Goal: Use online tool/utility: Utilize a website feature to perform a specific function

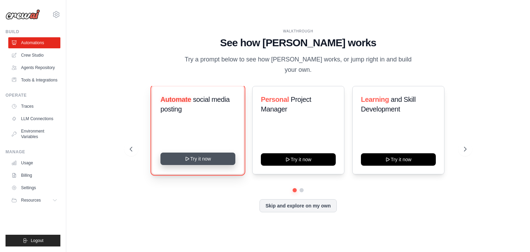
click at [201, 153] on button "Try it now" at bounding box center [197, 159] width 75 height 12
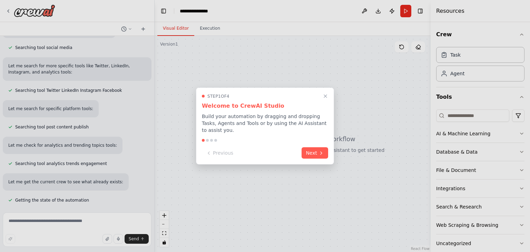
scroll to position [137, 0]
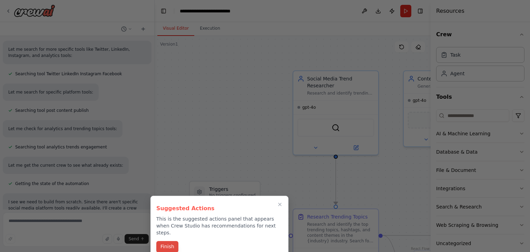
click at [171, 241] on button "Finish" at bounding box center [167, 246] width 22 height 11
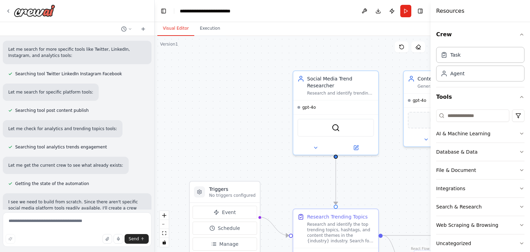
click at [152, 45] on div at bounding box center [153, 126] width 3 height 252
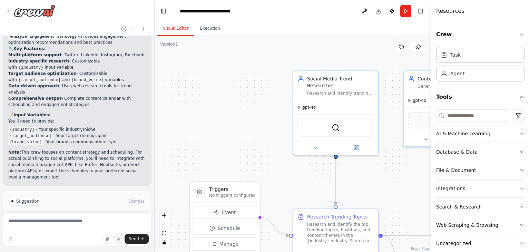
scroll to position [689, 0]
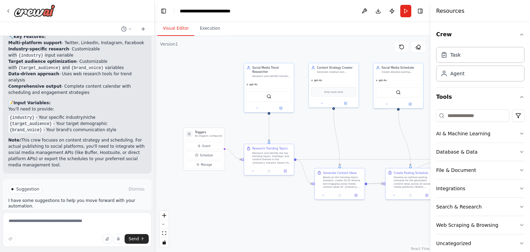
drag, startPoint x: 330, startPoint y: 166, endPoint x: 303, endPoint y: 126, distance: 48.0
click at [303, 126] on div ".deletable-edge-delete-btn { width: 20px; height: 20px; border: 0px solid #ffff…" at bounding box center [293, 144] width 276 height 216
click at [361, 11] on button at bounding box center [364, 11] width 11 height 12
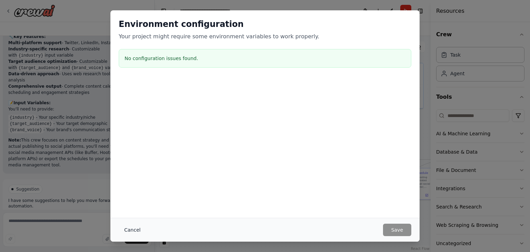
click at [132, 227] on button "Cancel" at bounding box center [132, 230] width 27 height 12
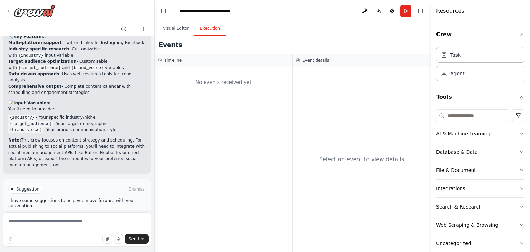
click at [208, 32] on button "Execution" at bounding box center [209, 28] width 31 height 14
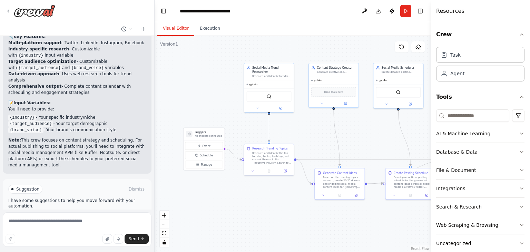
click at [178, 30] on button "Visual Editor" at bounding box center [175, 28] width 37 height 14
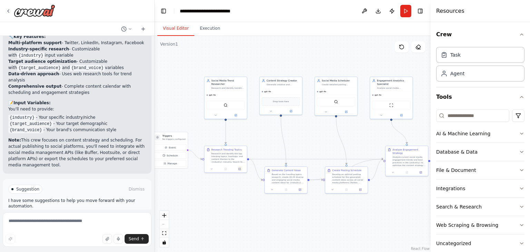
drag, startPoint x: 309, startPoint y: 202, endPoint x: 268, endPoint y: 197, distance: 40.7
click at [268, 197] on div ".deletable-edge-delete-btn { width: 20px; height: 20px; border: 0px solid #ffff…" at bounding box center [293, 144] width 276 height 216
